Goal: Check status: Check status

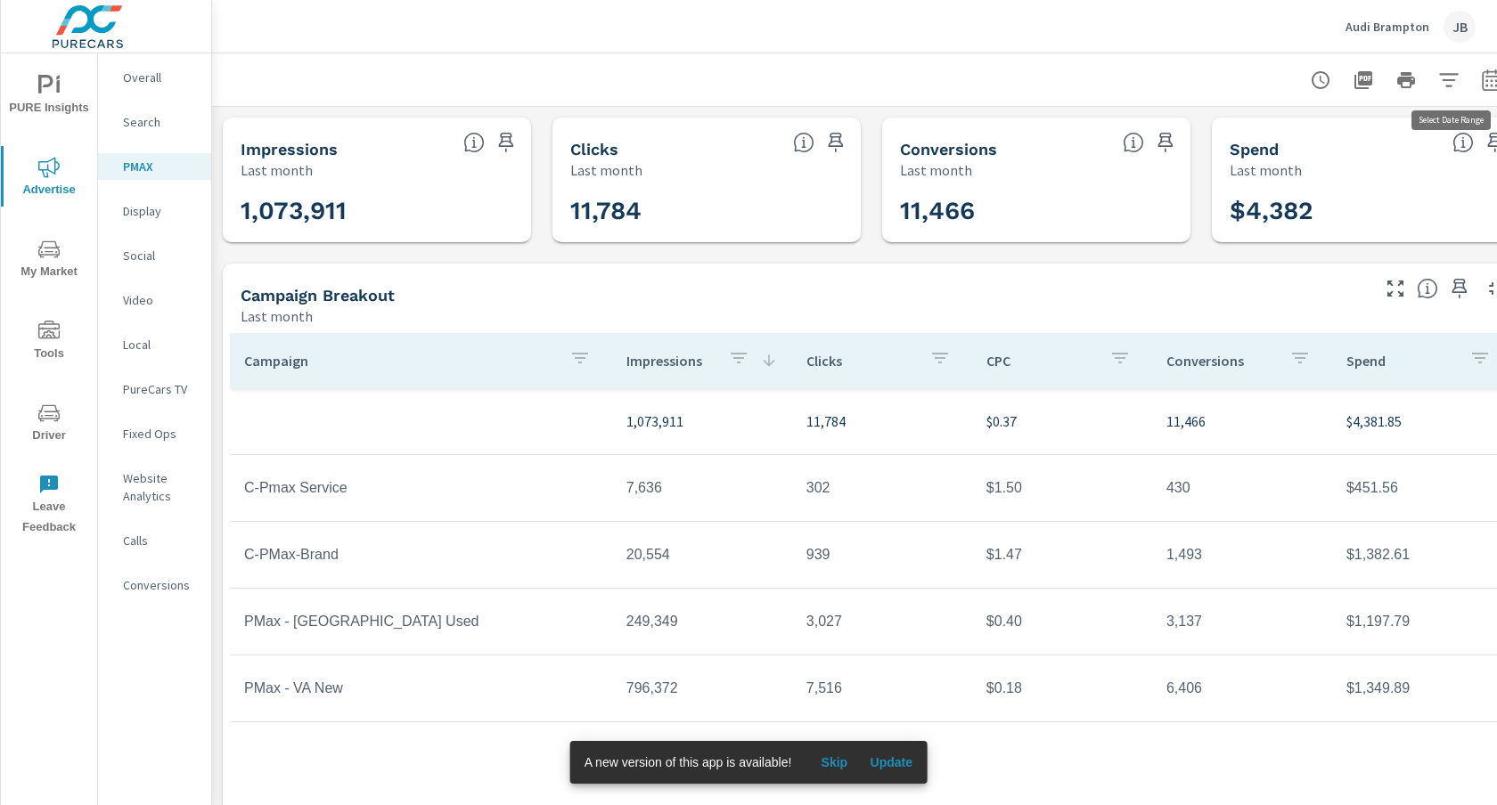
click at [1489, 76] on icon "button" at bounding box center [1491, 79] width 19 height 21
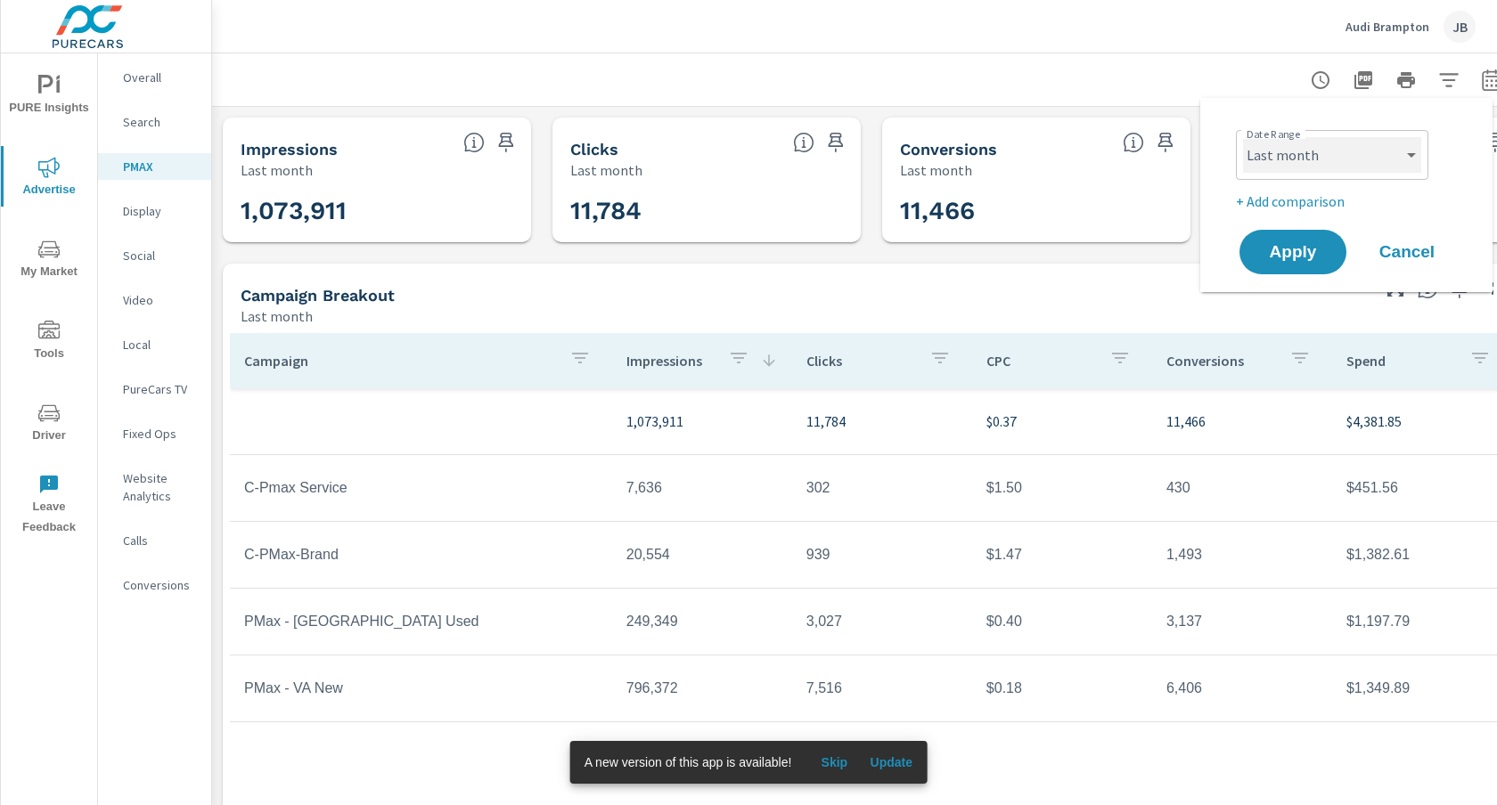
click at [1403, 148] on select "Custom Yesterday Last week Last 7 days Last 14 days Last 30 days Last 45 days L…" at bounding box center [1332, 155] width 178 height 36
select select "custom"
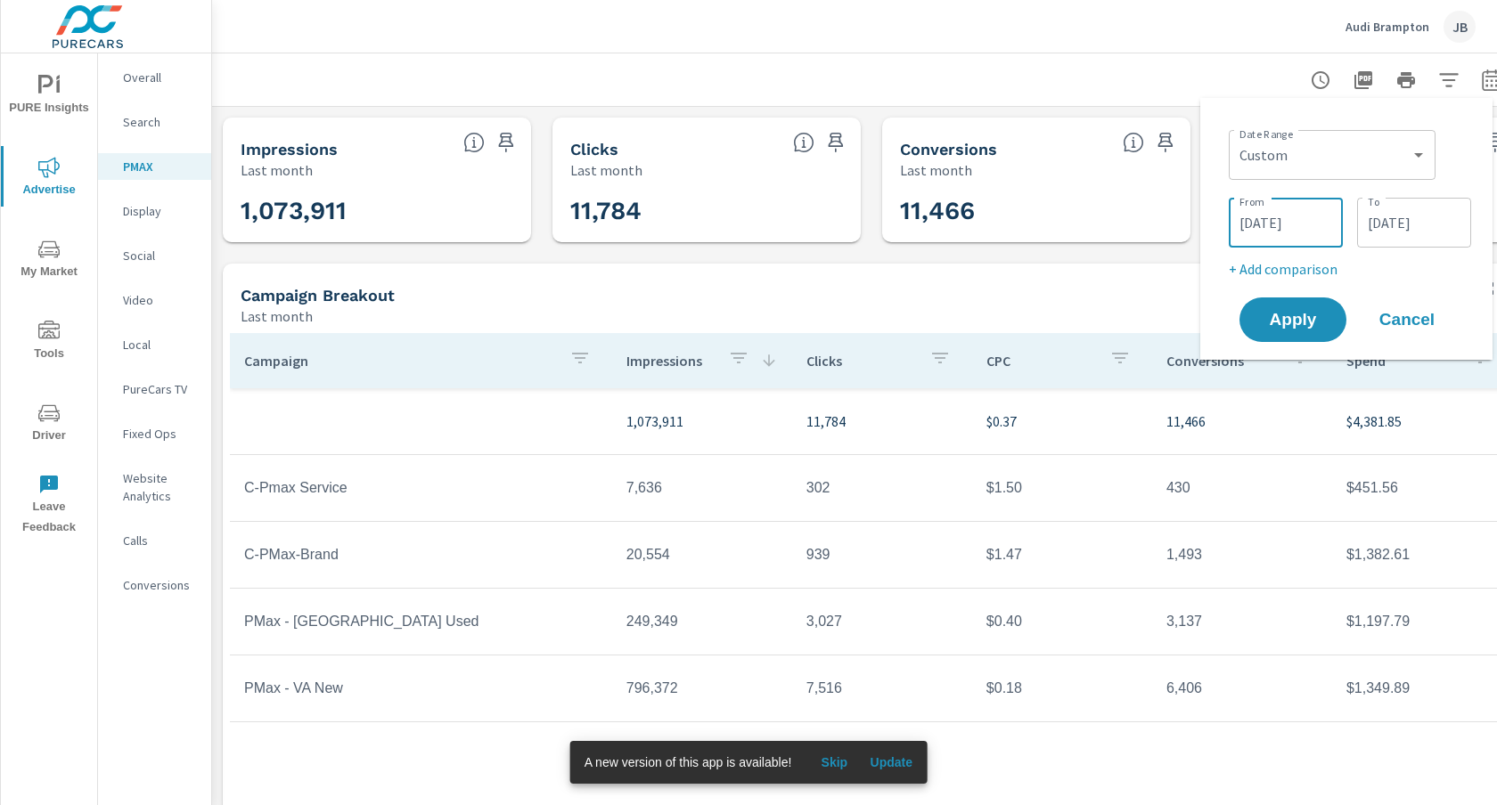
click at [1255, 219] on input "07/01/2025" at bounding box center [1286, 223] width 100 height 36
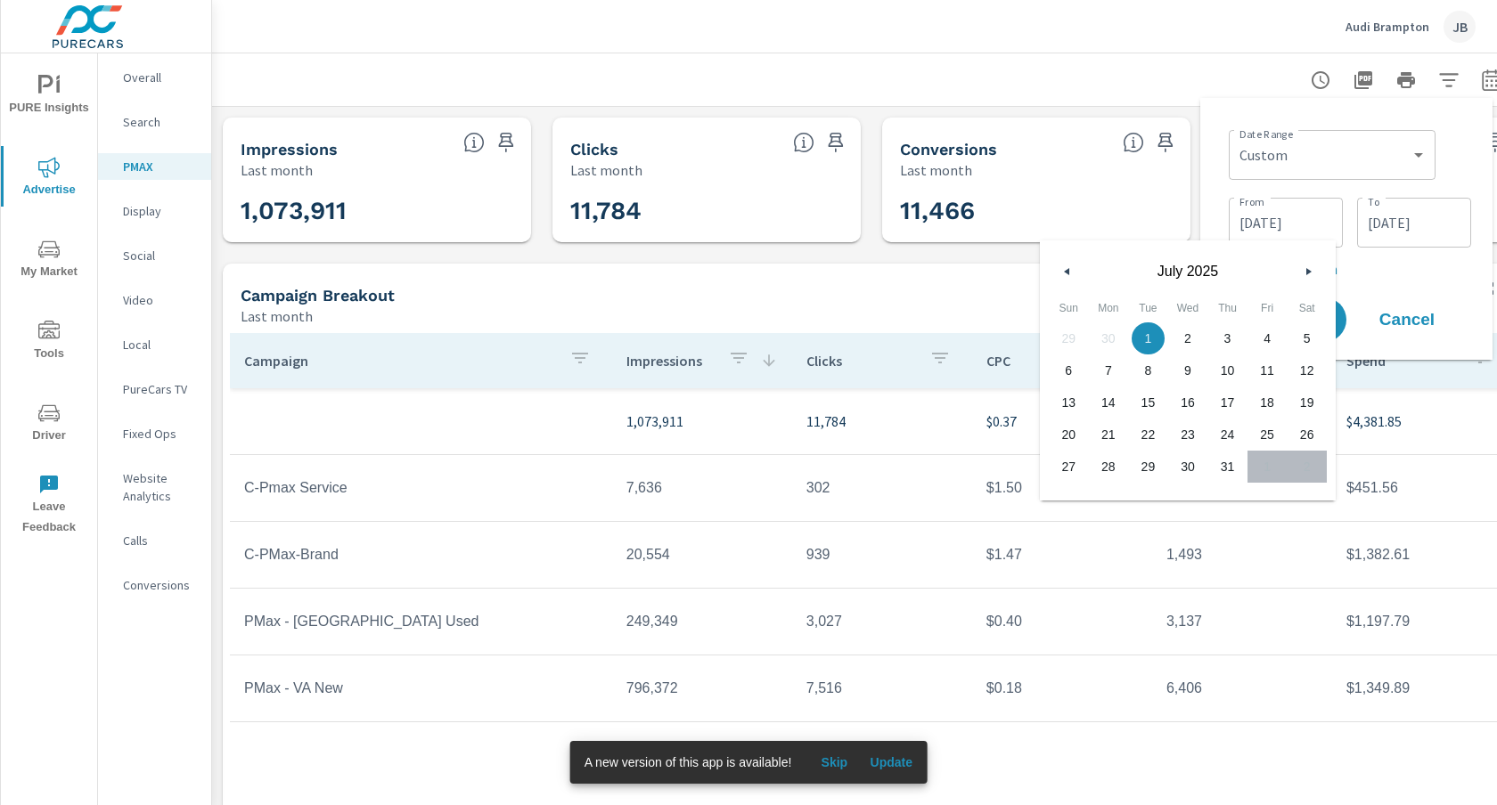
click at [1067, 268] on icon "button" at bounding box center [1064, 271] width 9 height 7
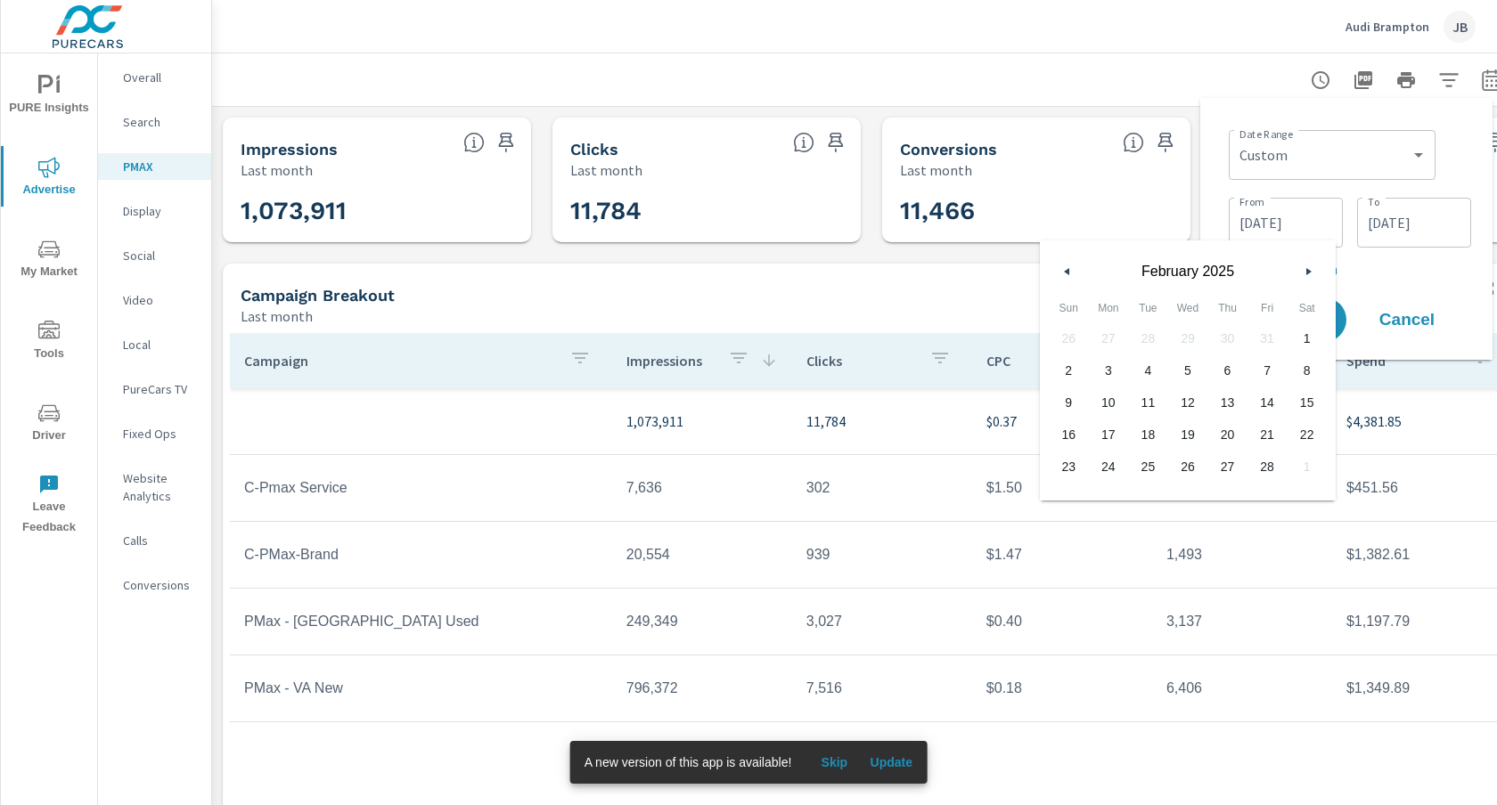
click at [1067, 268] on icon "button" at bounding box center [1064, 271] width 9 height 7
click at [1186, 335] on span "1" at bounding box center [1188, 338] width 40 height 23
type input "[DATE]"
click at [1418, 225] on input "07/31/2025" at bounding box center [1414, 223] width 100 height 36
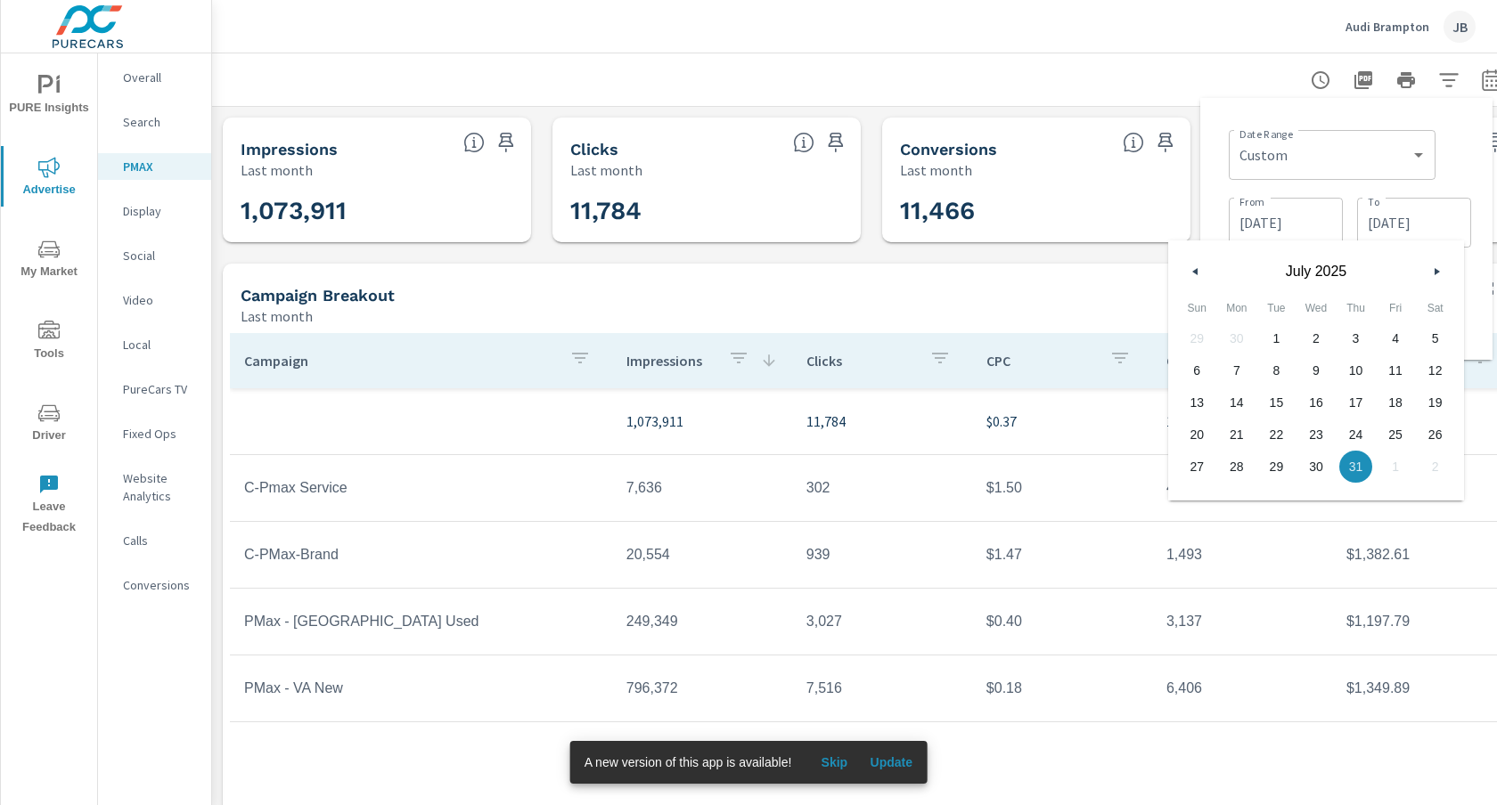
click at [1195, 273] on icon "button" at bounding box center [1193, 271] width 9 height 7
click at [1236, 459] on span "30" at bounding box center [1237, 466] width 40 height 23
type input "[DATE]"
click at [1475, 317] on div "Date Range Custom Yesterday Last week Last 7 days Last 14 days Last 30 days Las…" at bounding box center [1346, 228] width 264 height 233
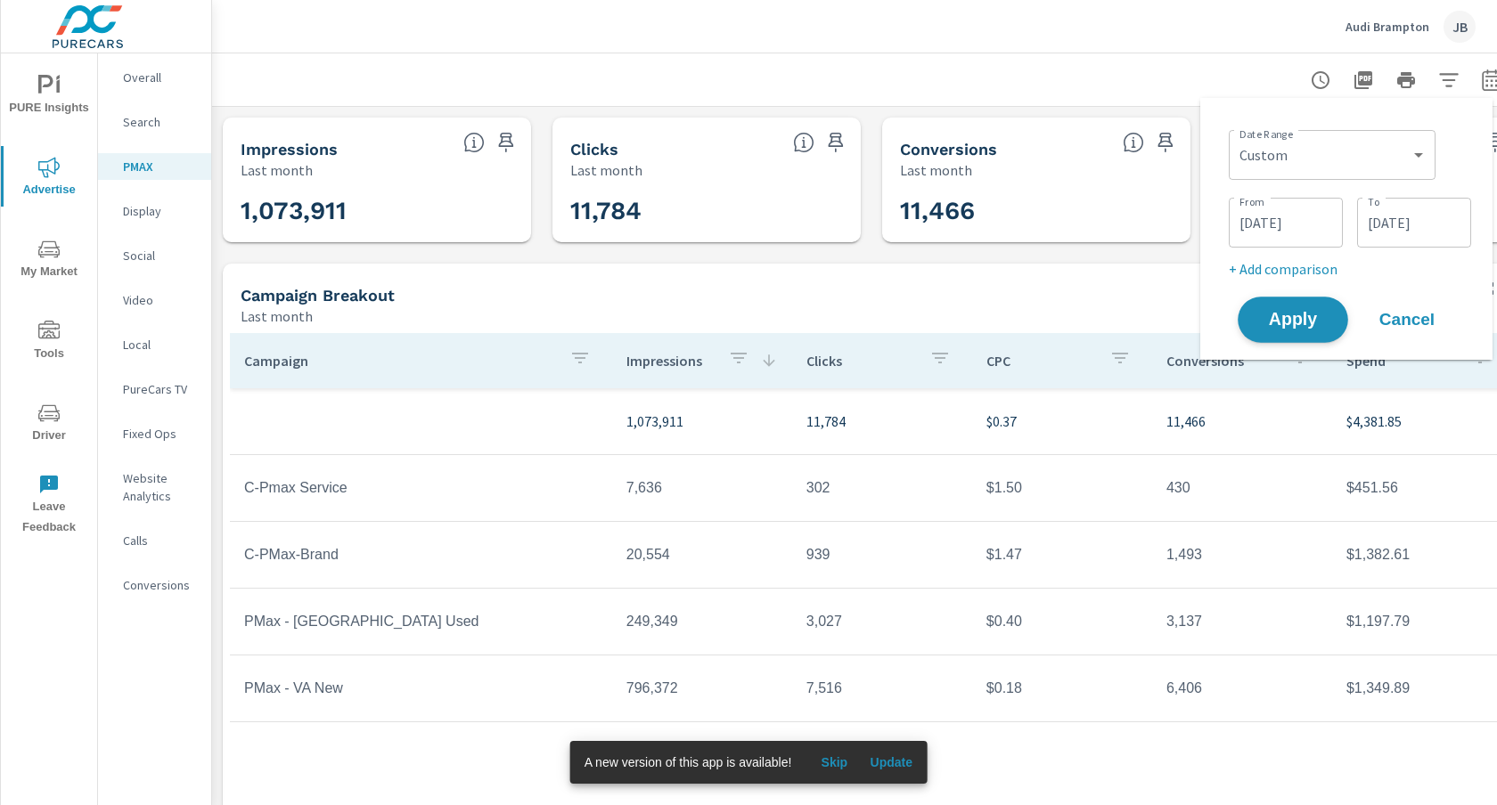
click at [1285, 314] on span "Apply" at bounding box center [1292, 320] width 73 height 17
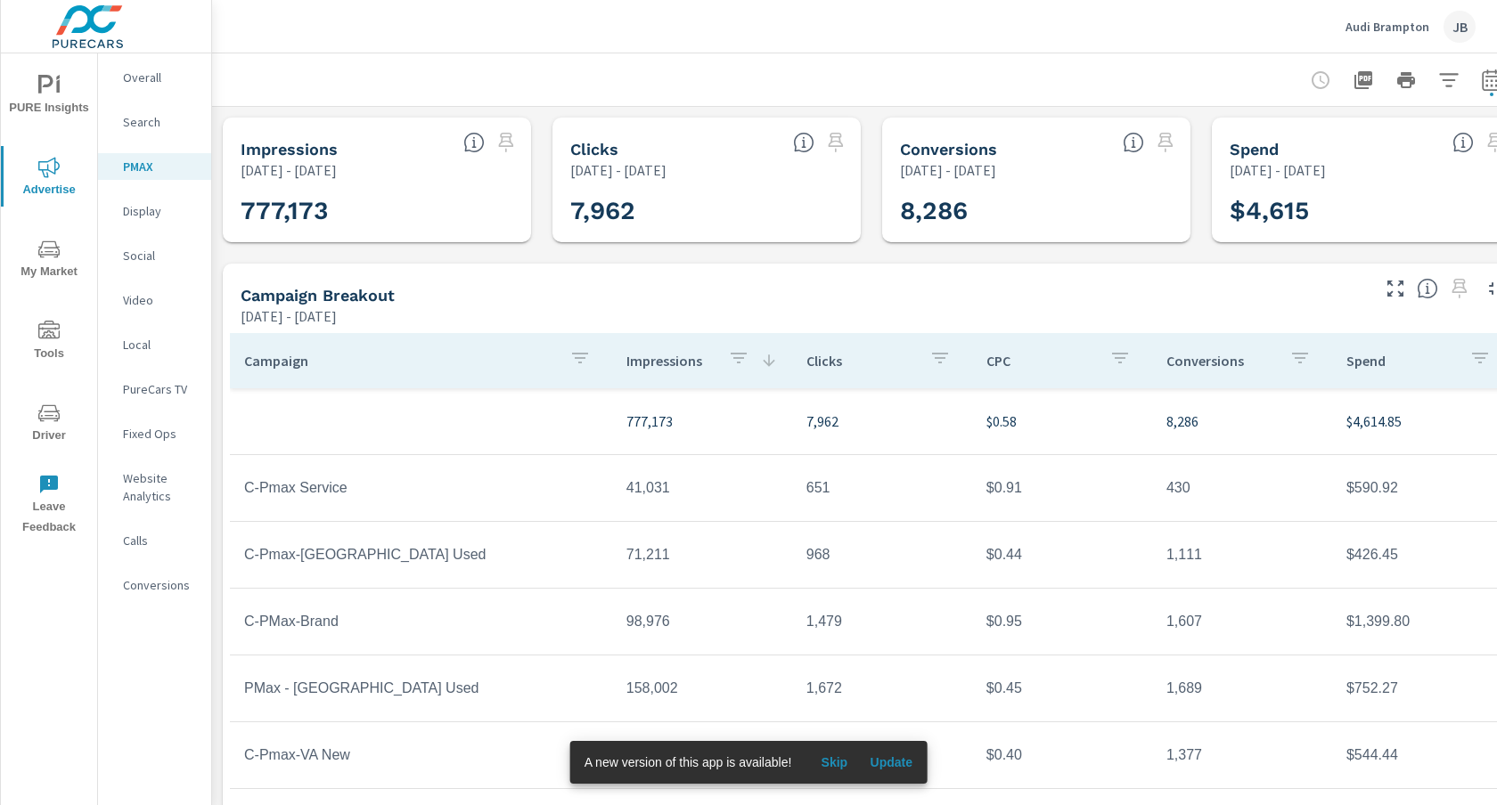
click at [898, 761] on span "Update" at bounding box center [891, 763] width 43 height 16
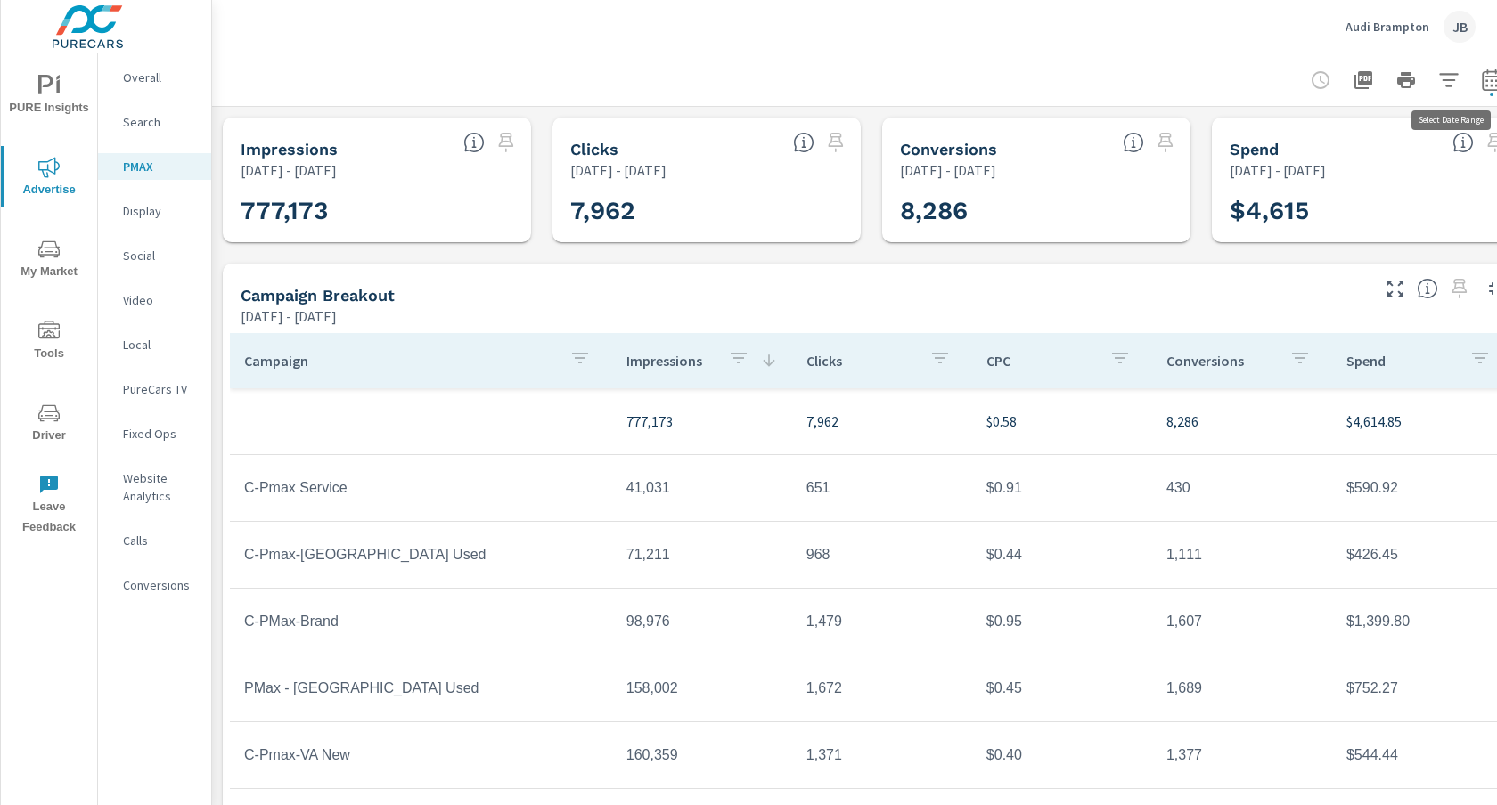
click at [1488, 78] on icon "button" at bounding box center [1491, 79] width 21 height 21
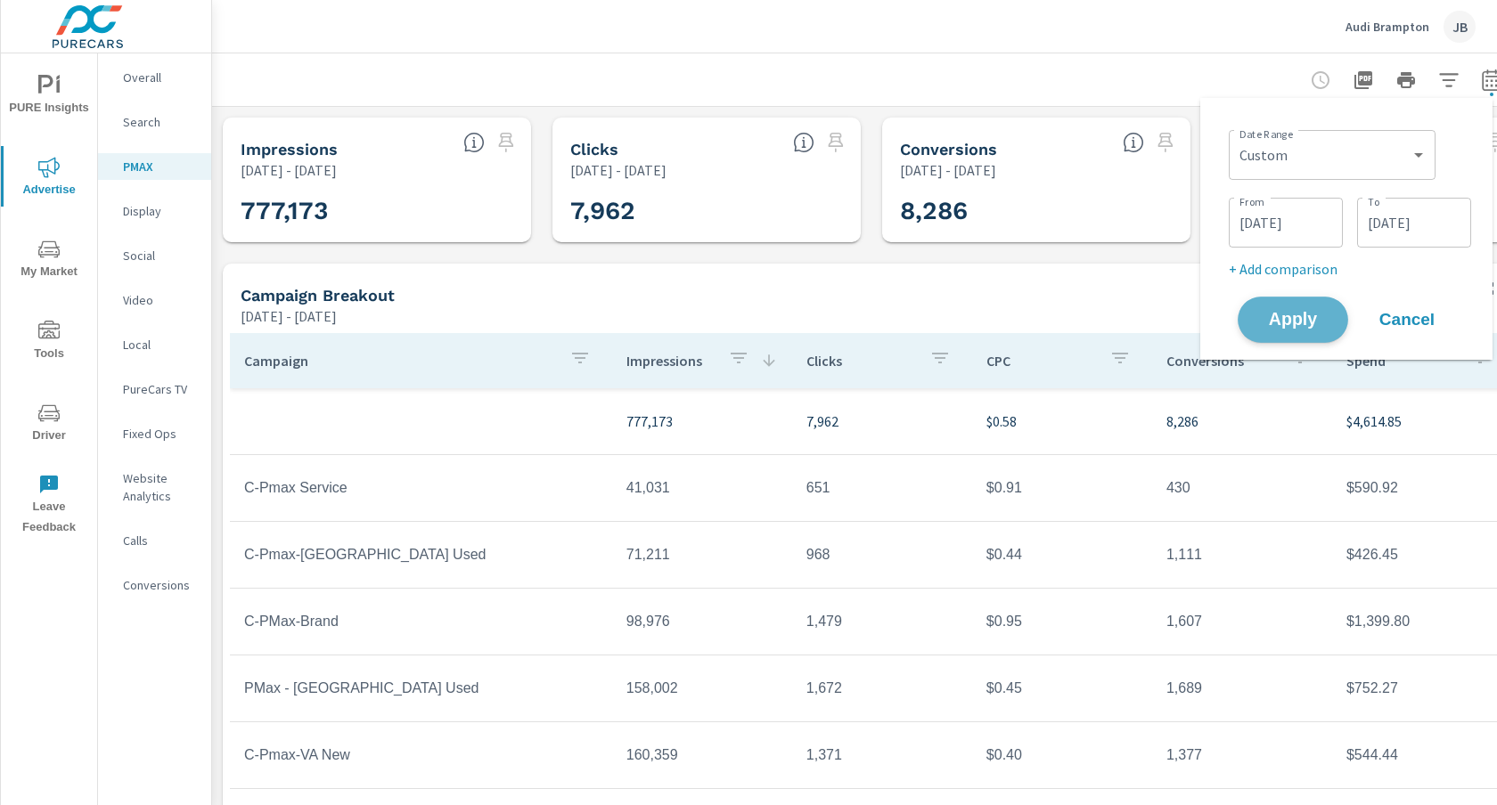
click at [1304, 315] on span "Apply" at bounding box center [1292, 320] width 73 height 17
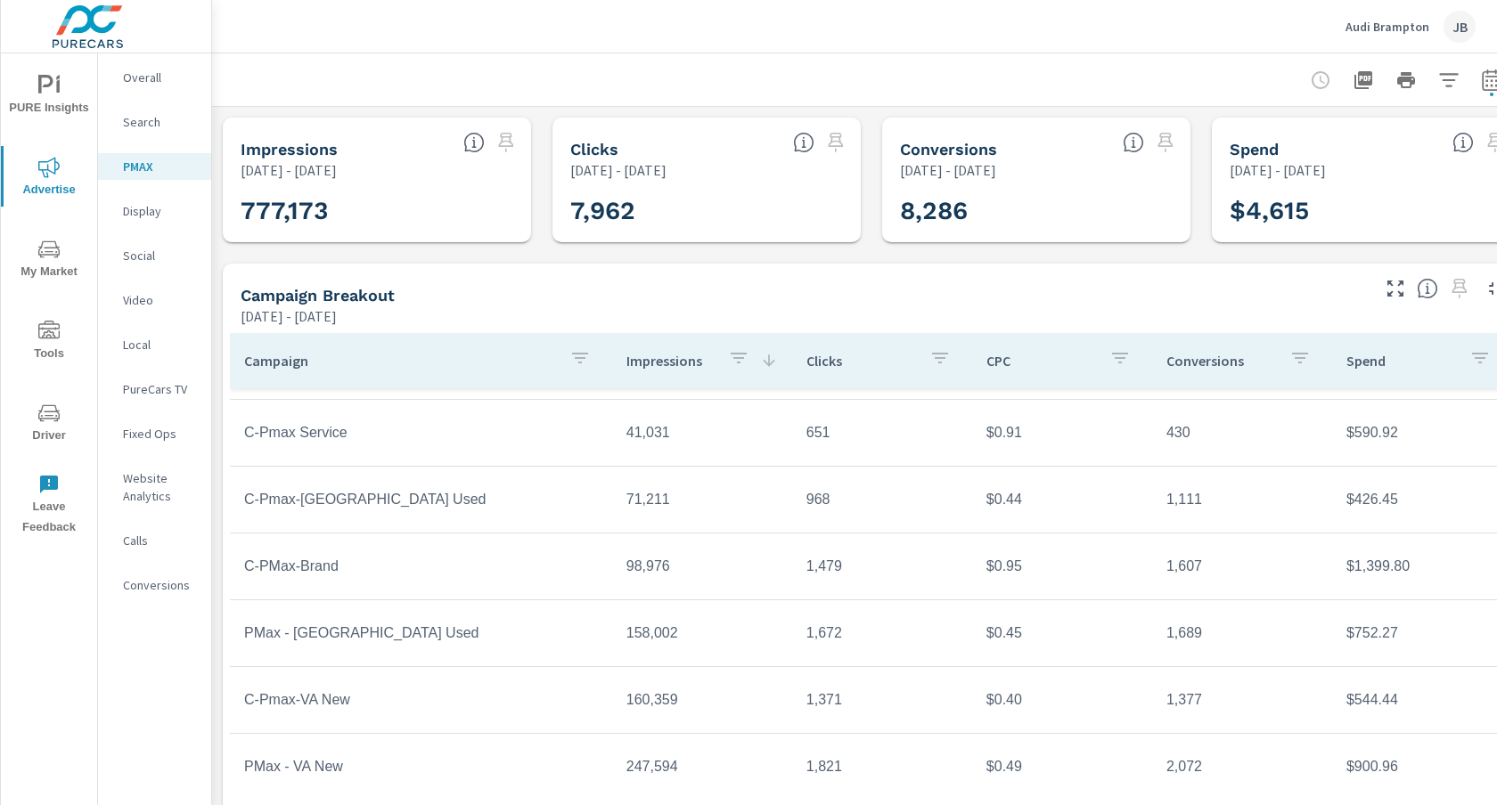
scroll to position [63, 0]
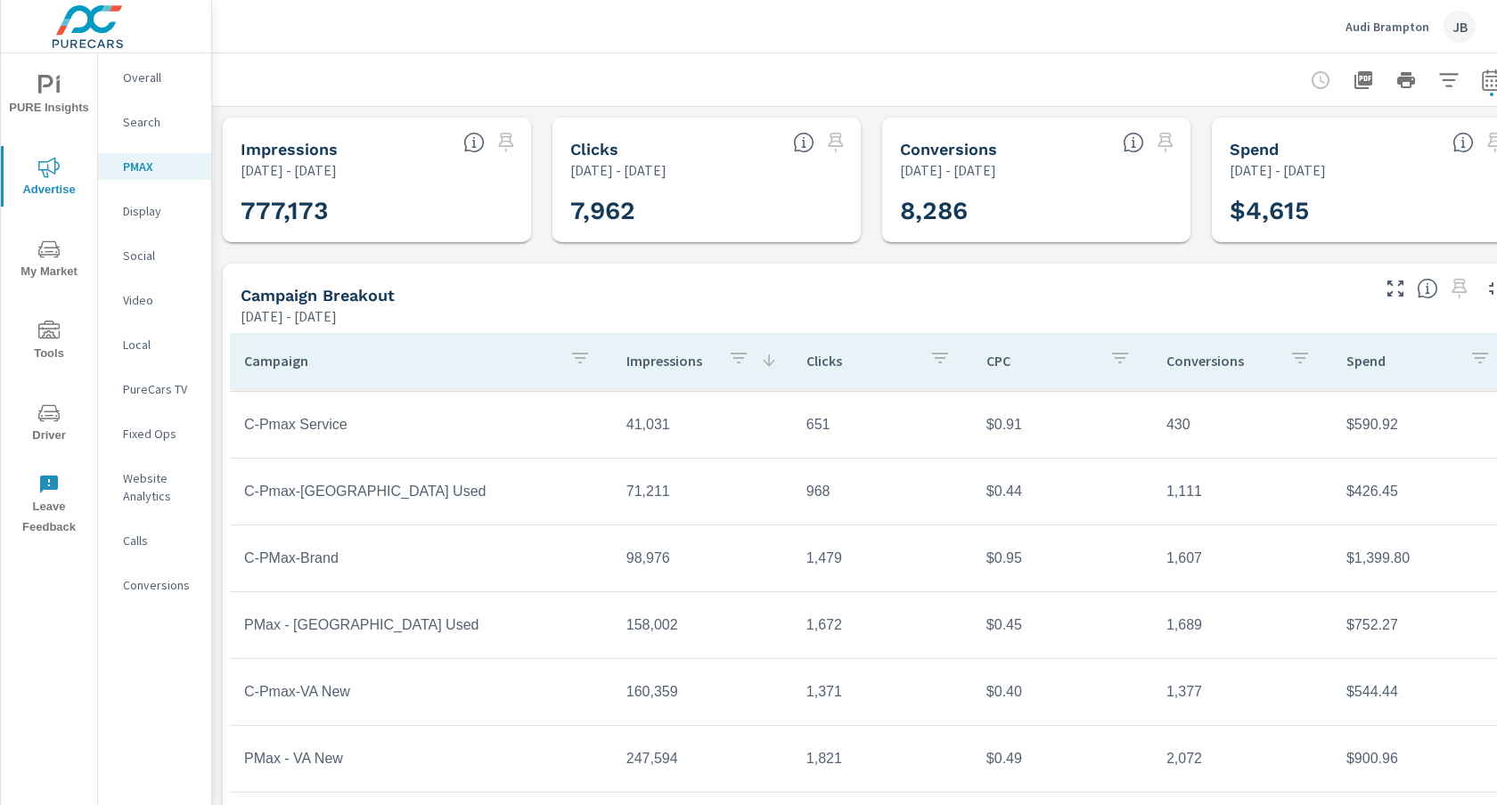
click at [1483, 83] on icon "button" at bounding box center [1491, 79] width 21 height 21
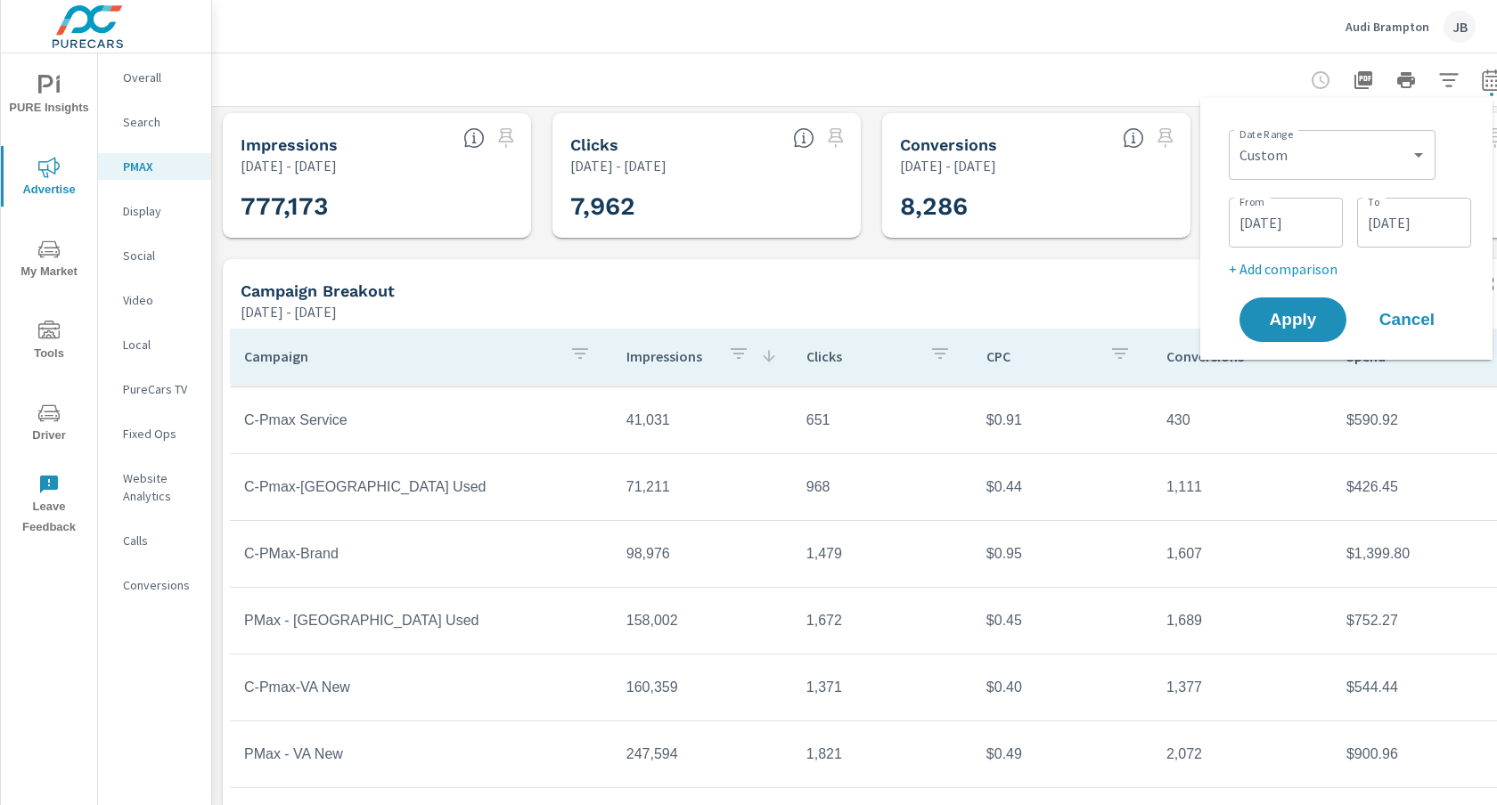
scroll to position [0, 0]
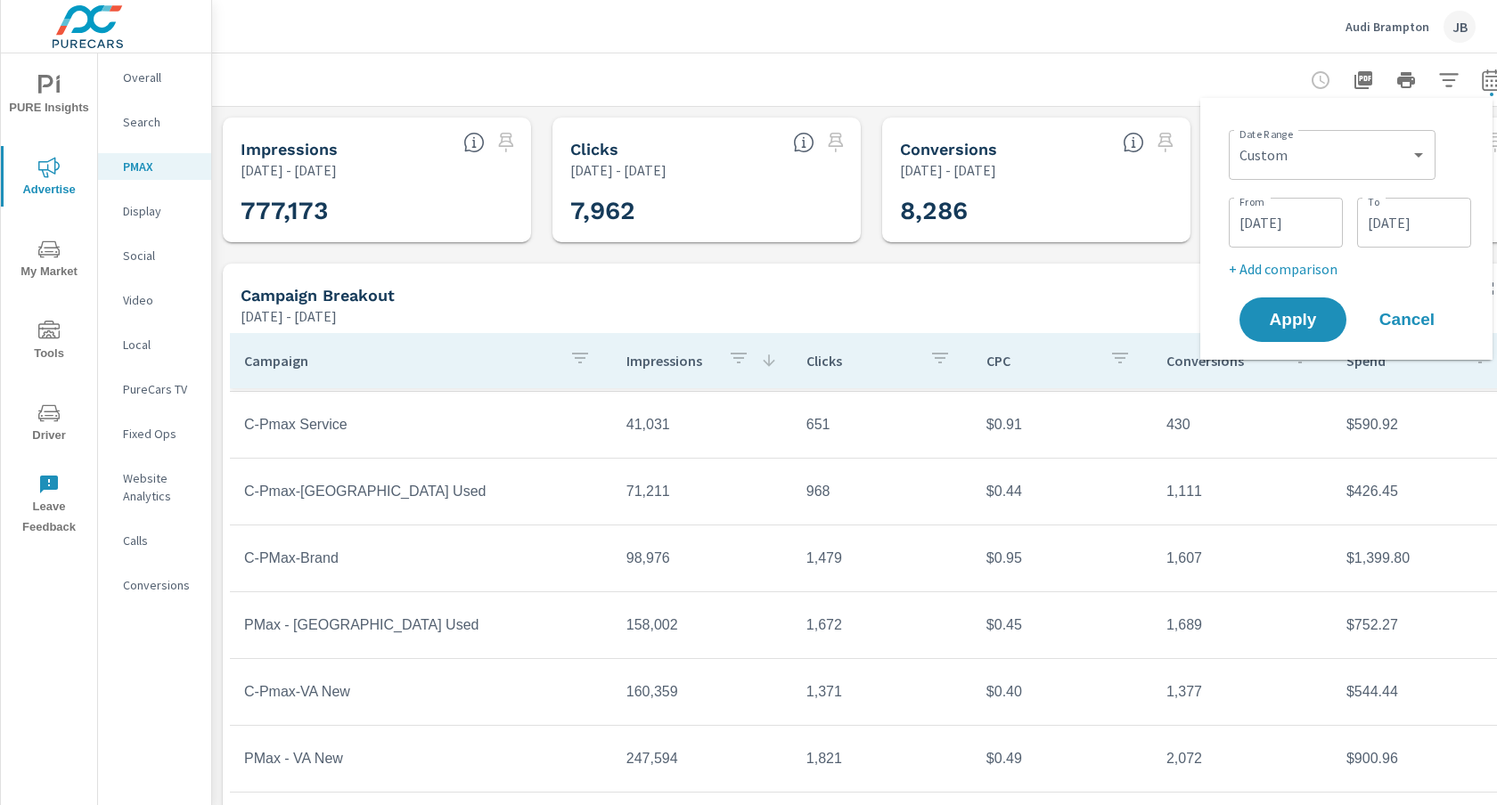
click at [969, 297] on div "Campaign Breakout" at bounding box center [804, 295] width 1126 height 20
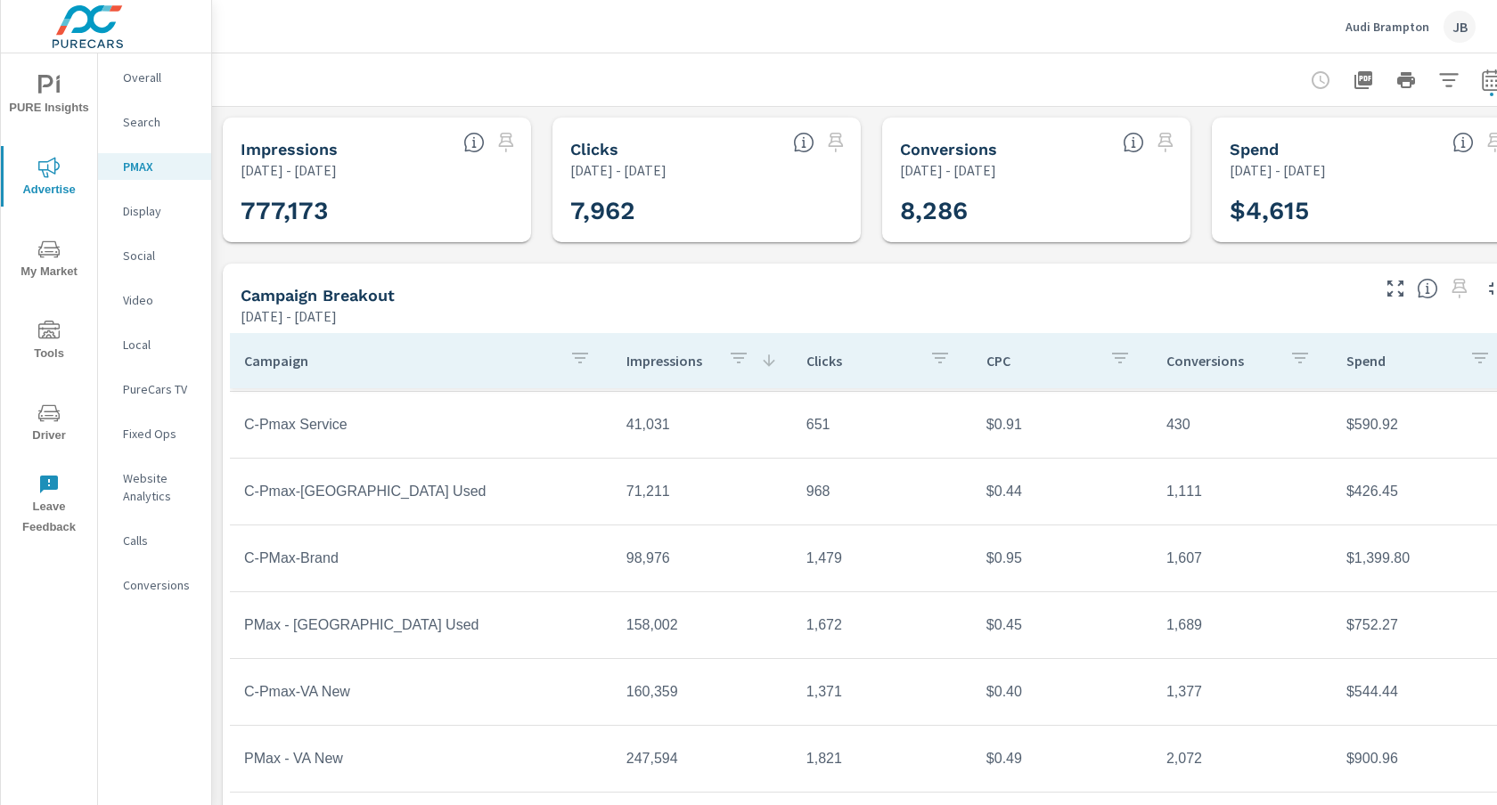
click at [1488, 78] on icon "button" at bounding box center [1491, 79] width 21 height 21
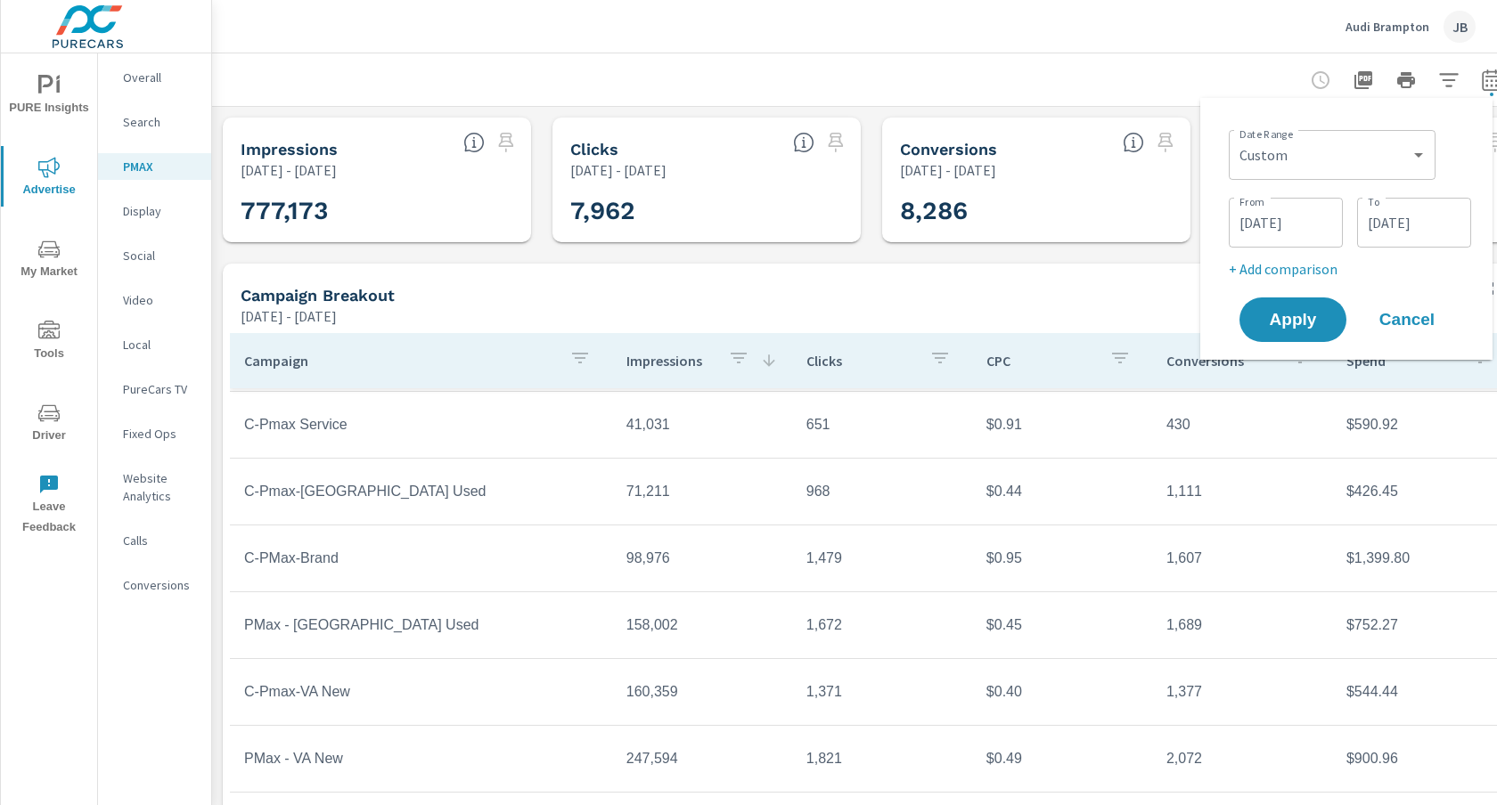
click at [1292, 217] on input "[DATE]" at bounding box center [1286, 223] width 100 height 36
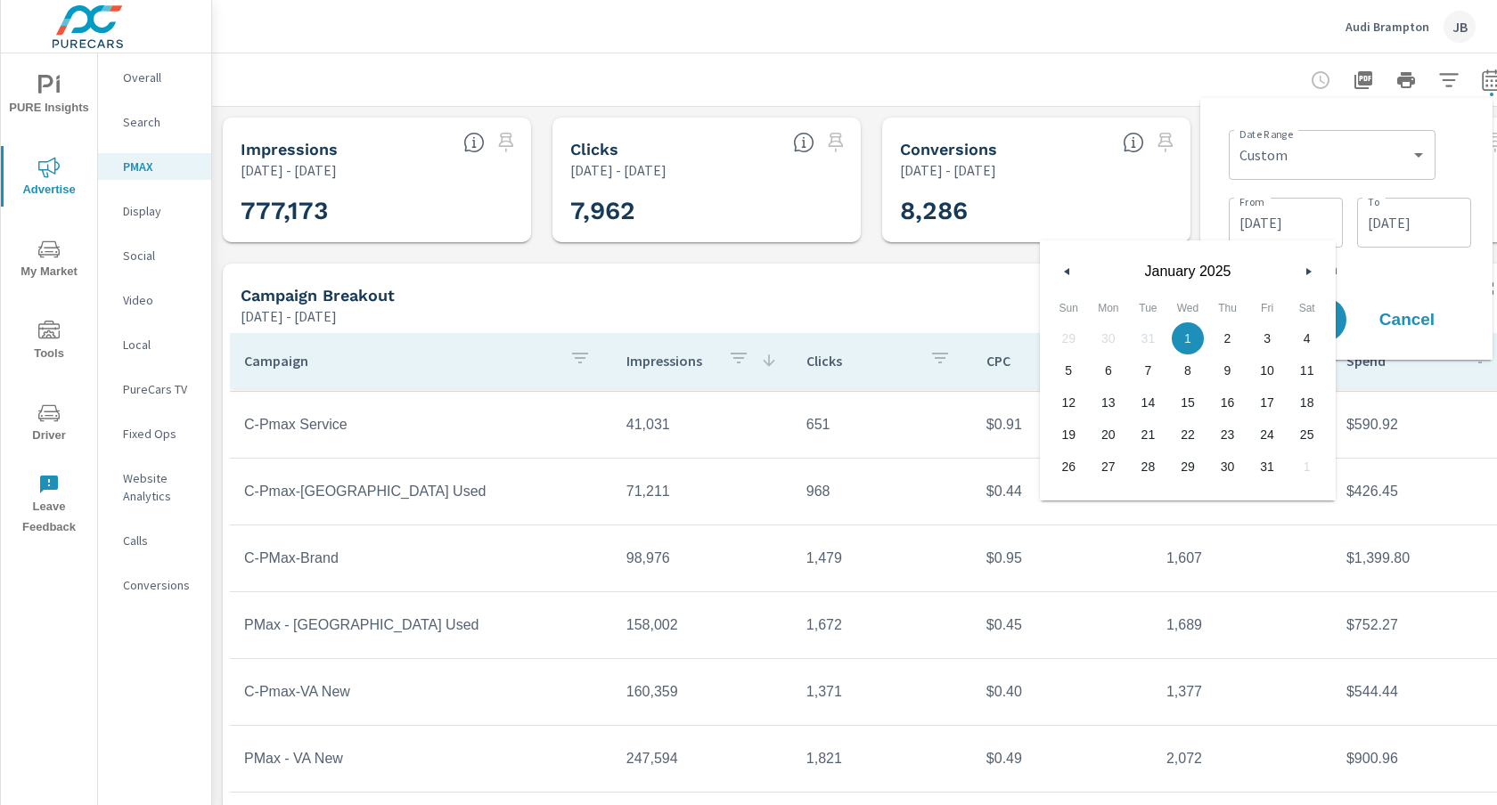
click at [1308, 266] on button "button" at bounding box center [1307, 271] width 21 height 21
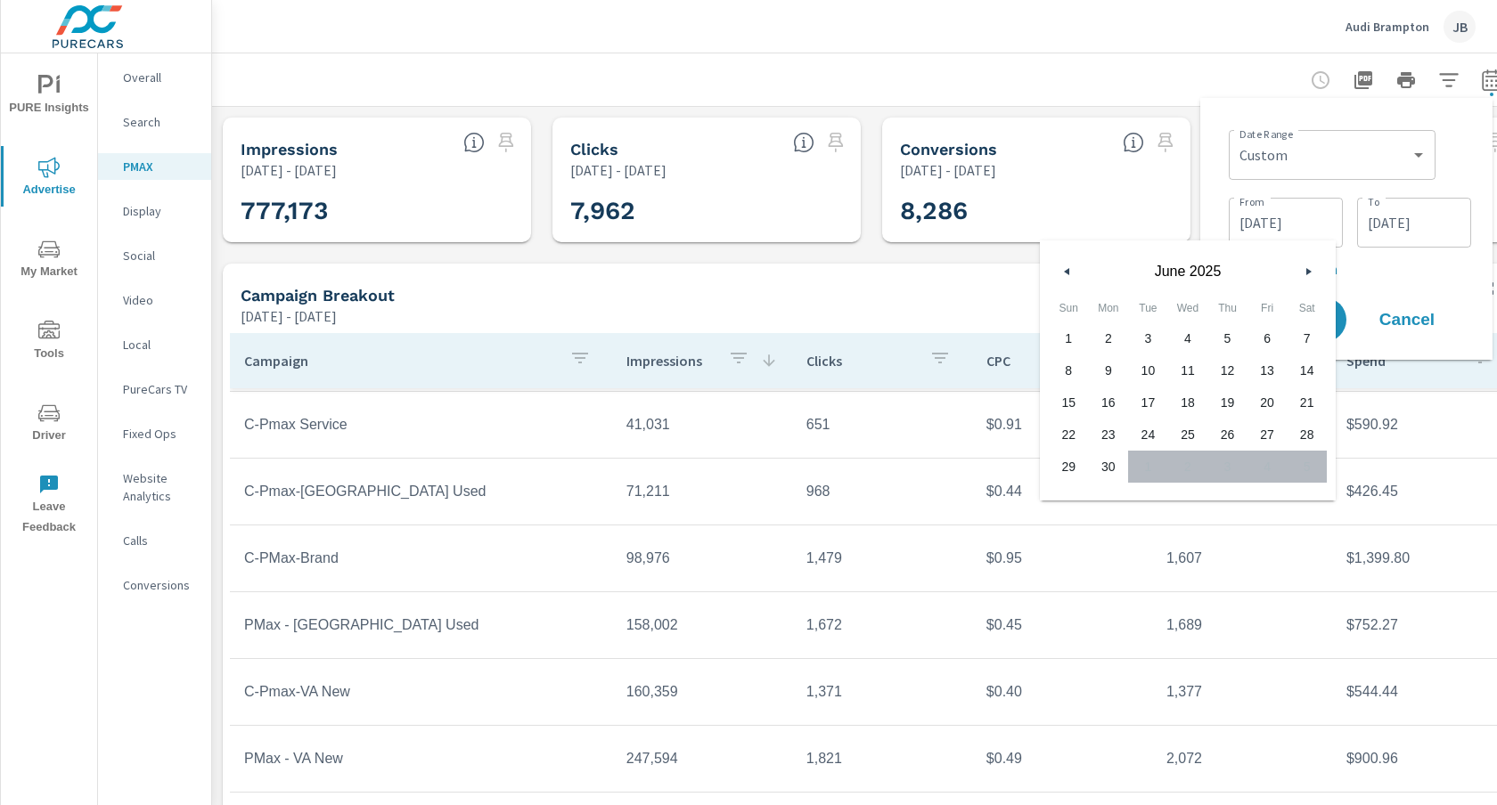
click at [1067, 266] on button "button" at bounding box center [1067, 271] width 21 height 21
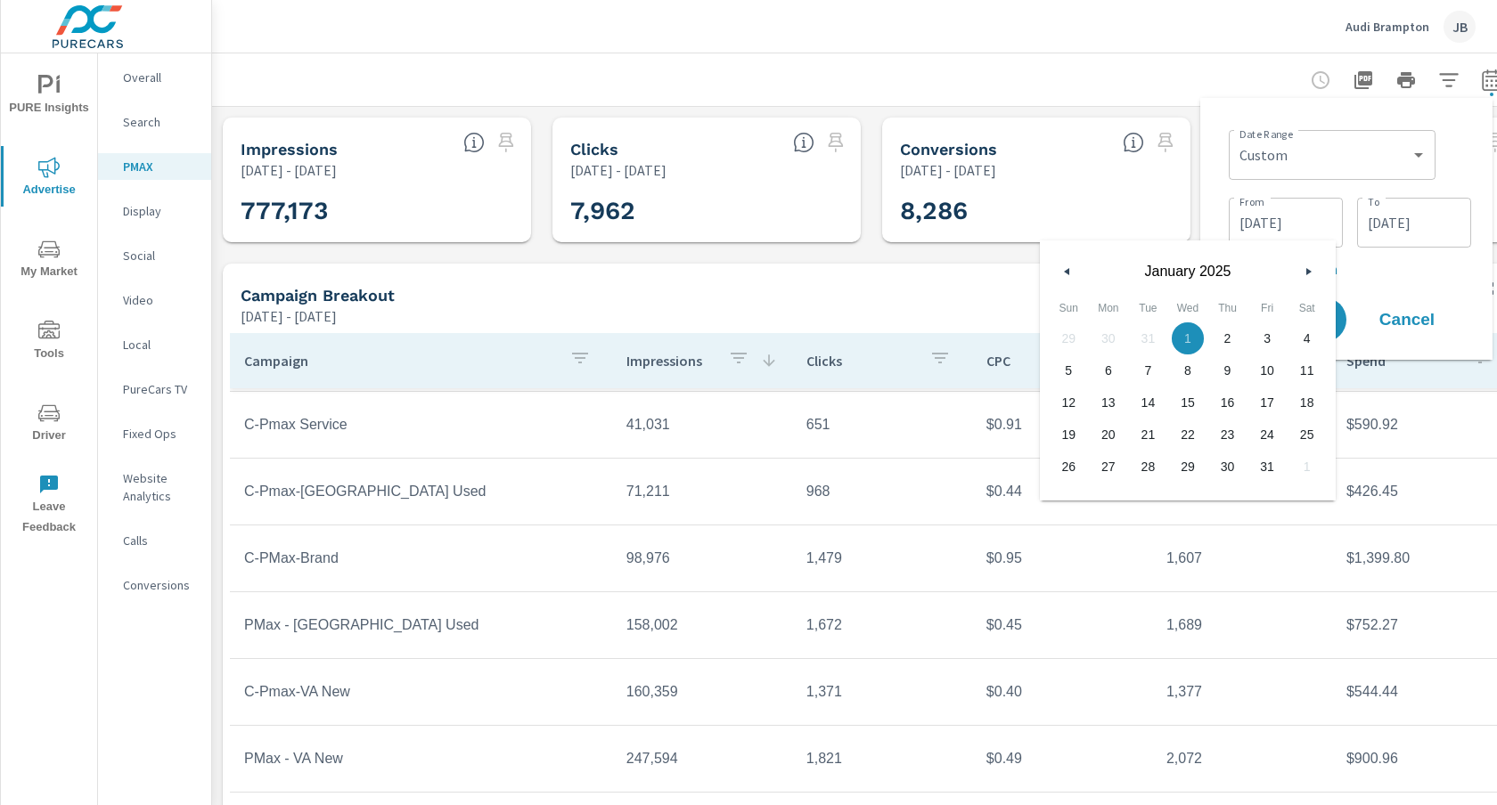
click at [1191, 335] on span "1" at bounding box center [1188, 338] width 40 height 23
click at [1406, 273] on p "+ Add comparison" at bounding box center [1350, 268] width 242 height 21
select select "Previous period"
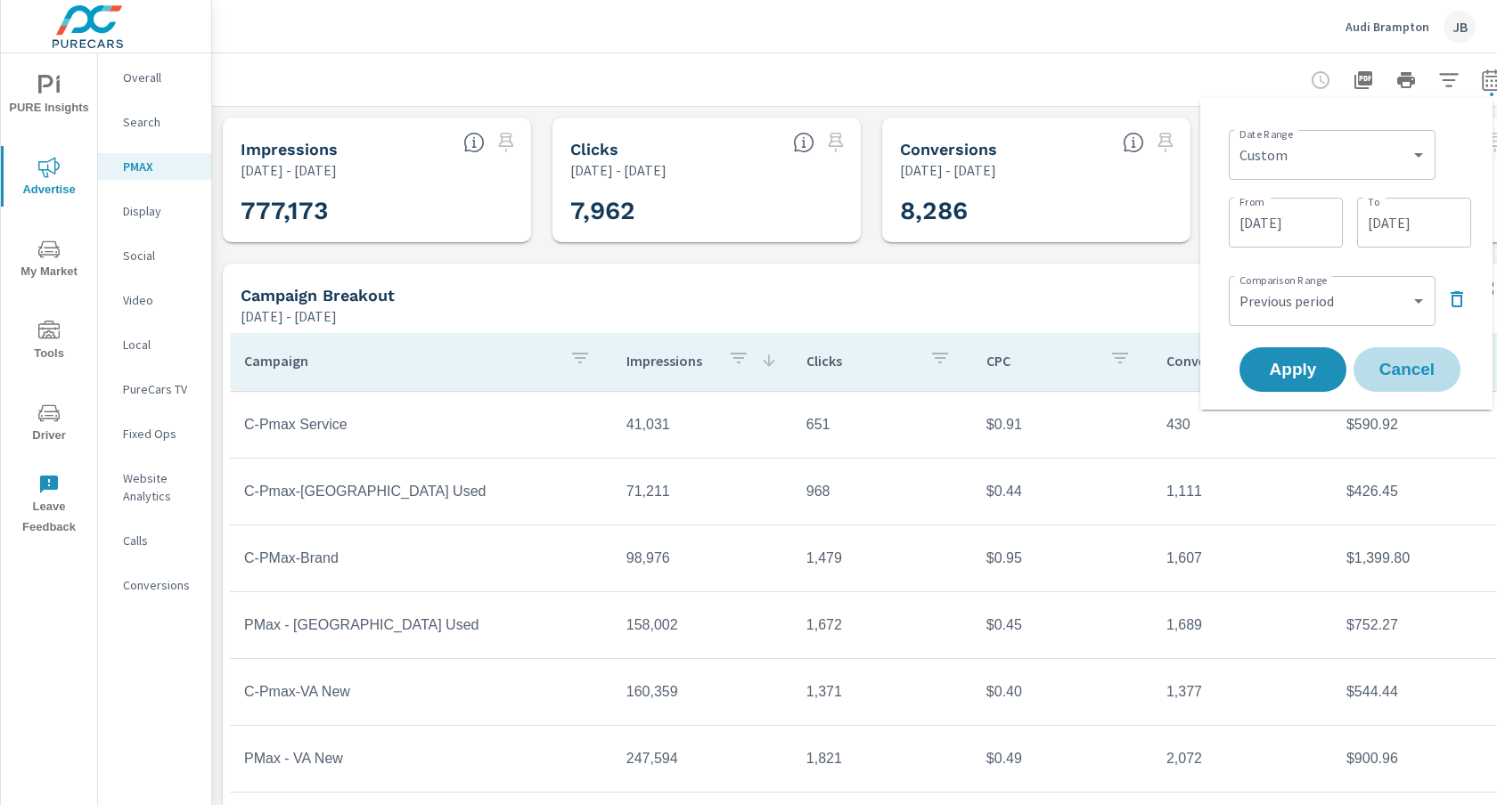
click at [1405, 368] on span "Cancel" at bounding box center [1406, 370] width 71 height 16
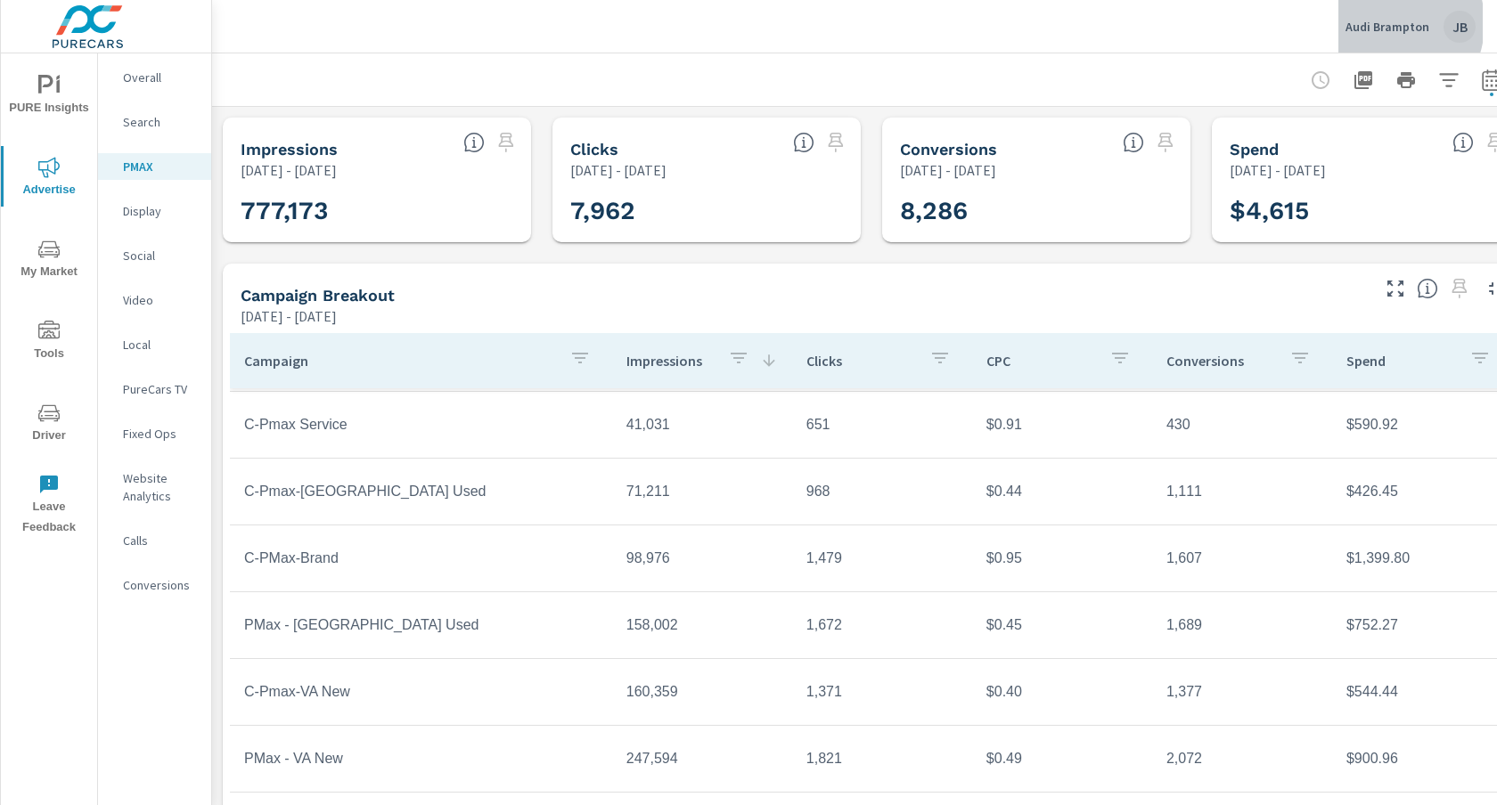
click at [1382, 22] on p "Audi Brampton" at bounding box center [1387, 27] width 84 height 16
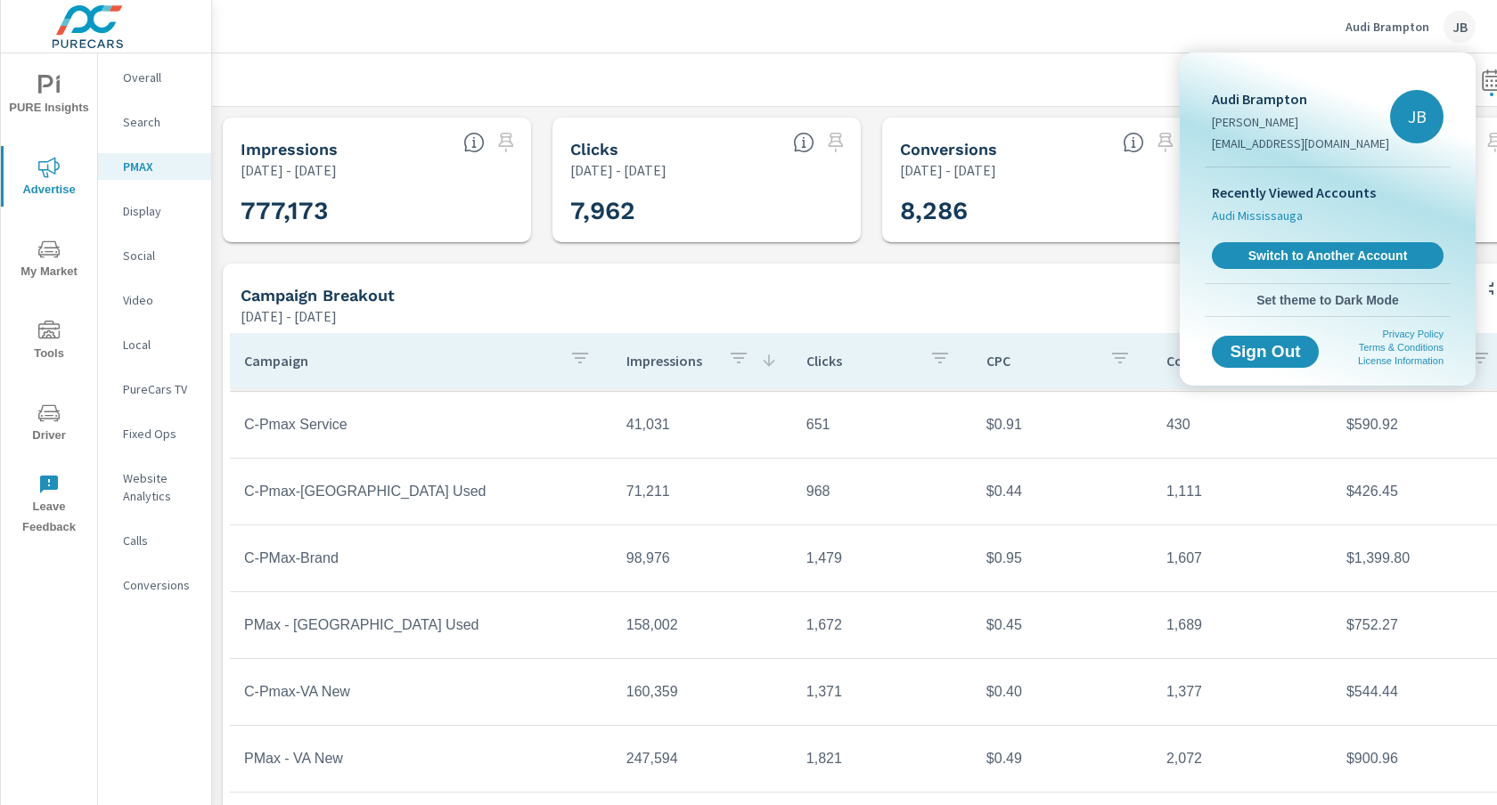
click at [1263, 217] on span "Audi Mississauga" at bounding box center [1257, 216] width 91 height 18
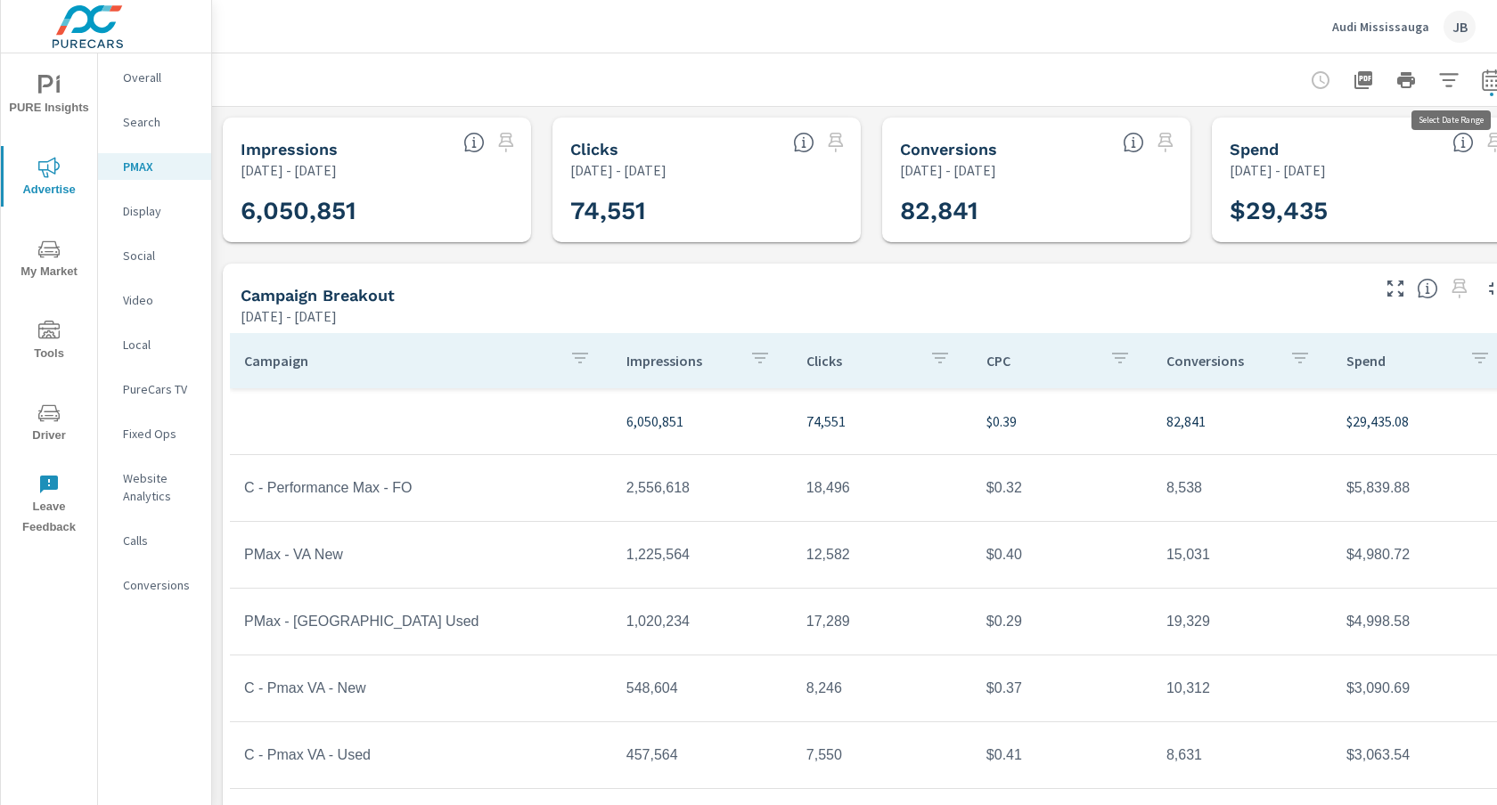
click at [1488, 80] on icon "button" at bounding box center [1491, 79] width 21 height 21
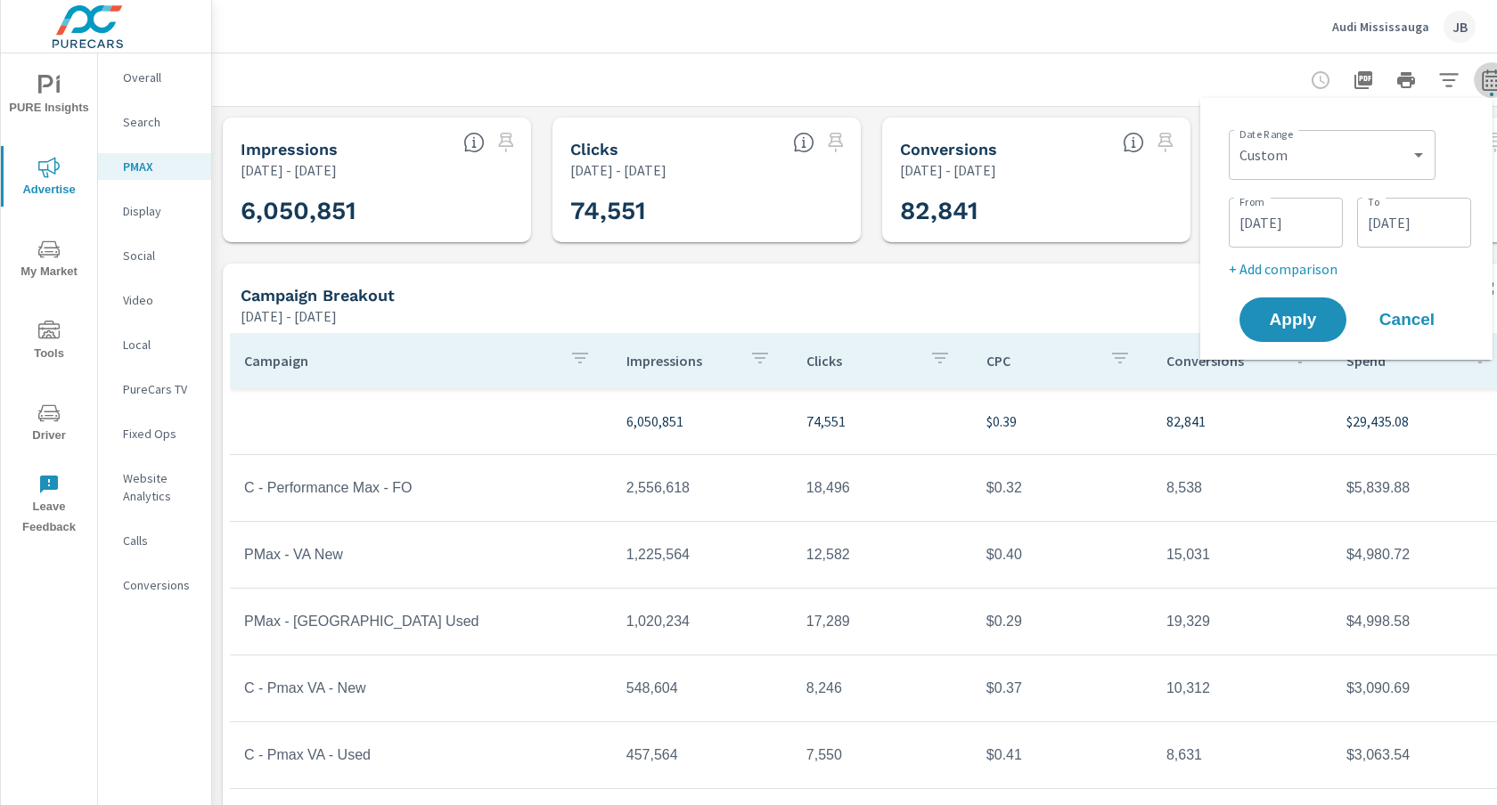
click at [1488, 80] on icon "button" at bounding box center [1491, 79] width 21 height 21
